Goal: Task Accomplishment & Management: Manage account settings

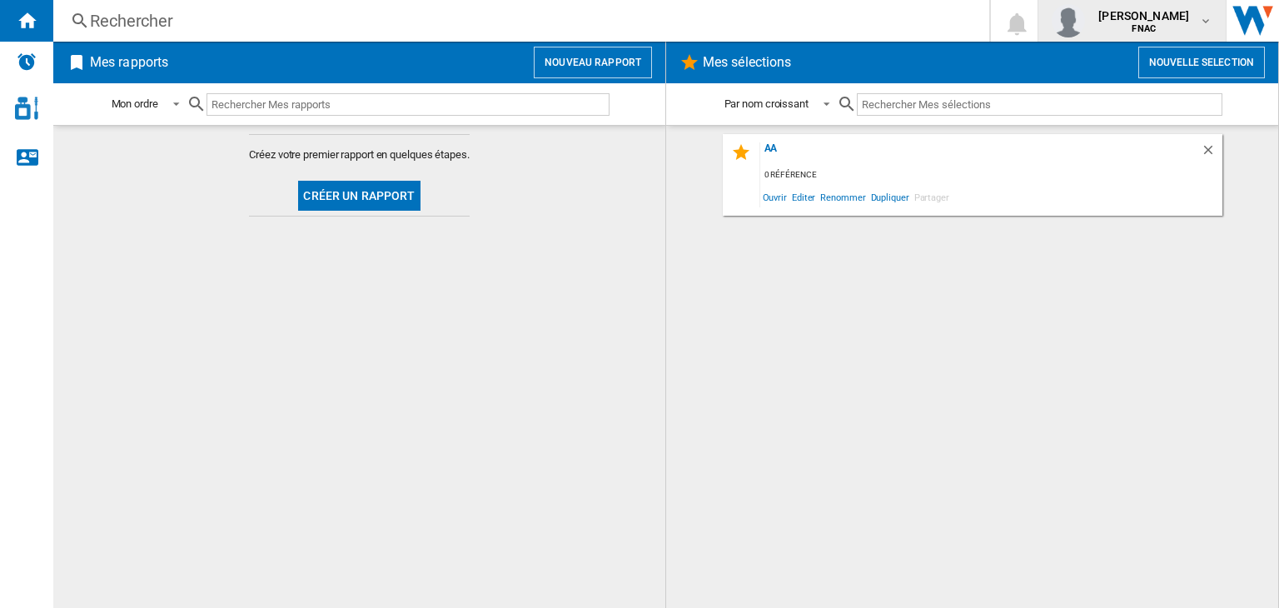
click at [1212, 26] on md-icon "button" at bounding box center [1205, 20] width 13 height 13
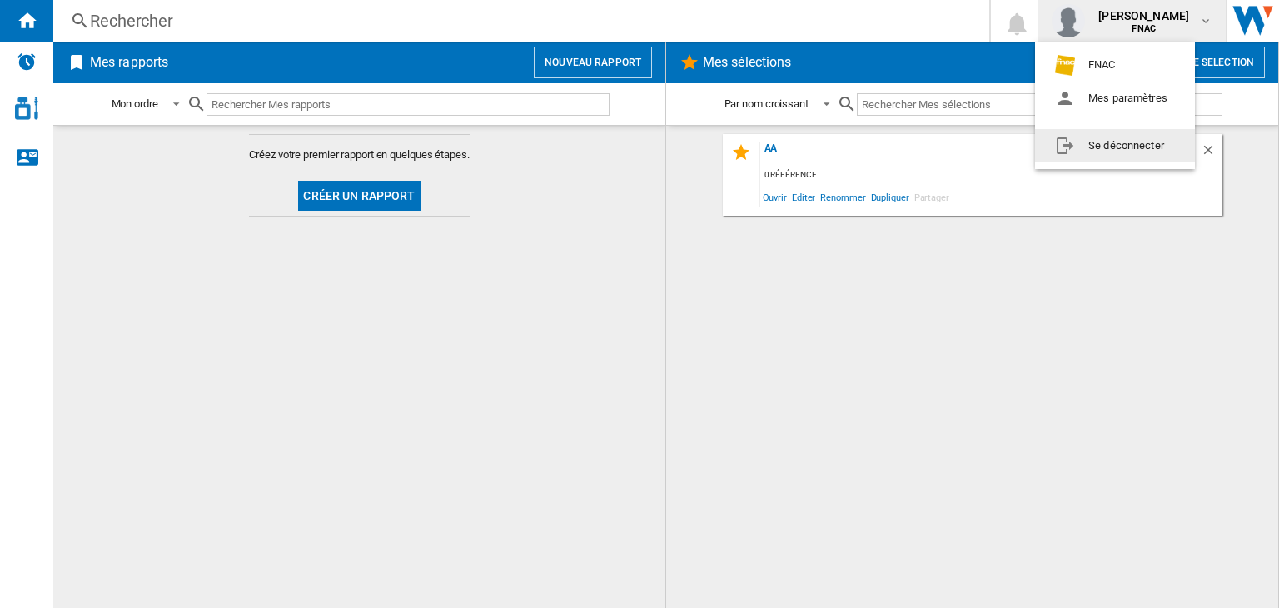
click at [1112, 141] on button "Se déconnecter" at bounding box center [1115, 145] width 160 height 33
